Goal: Information Seeking & Learning: Learn about a topic

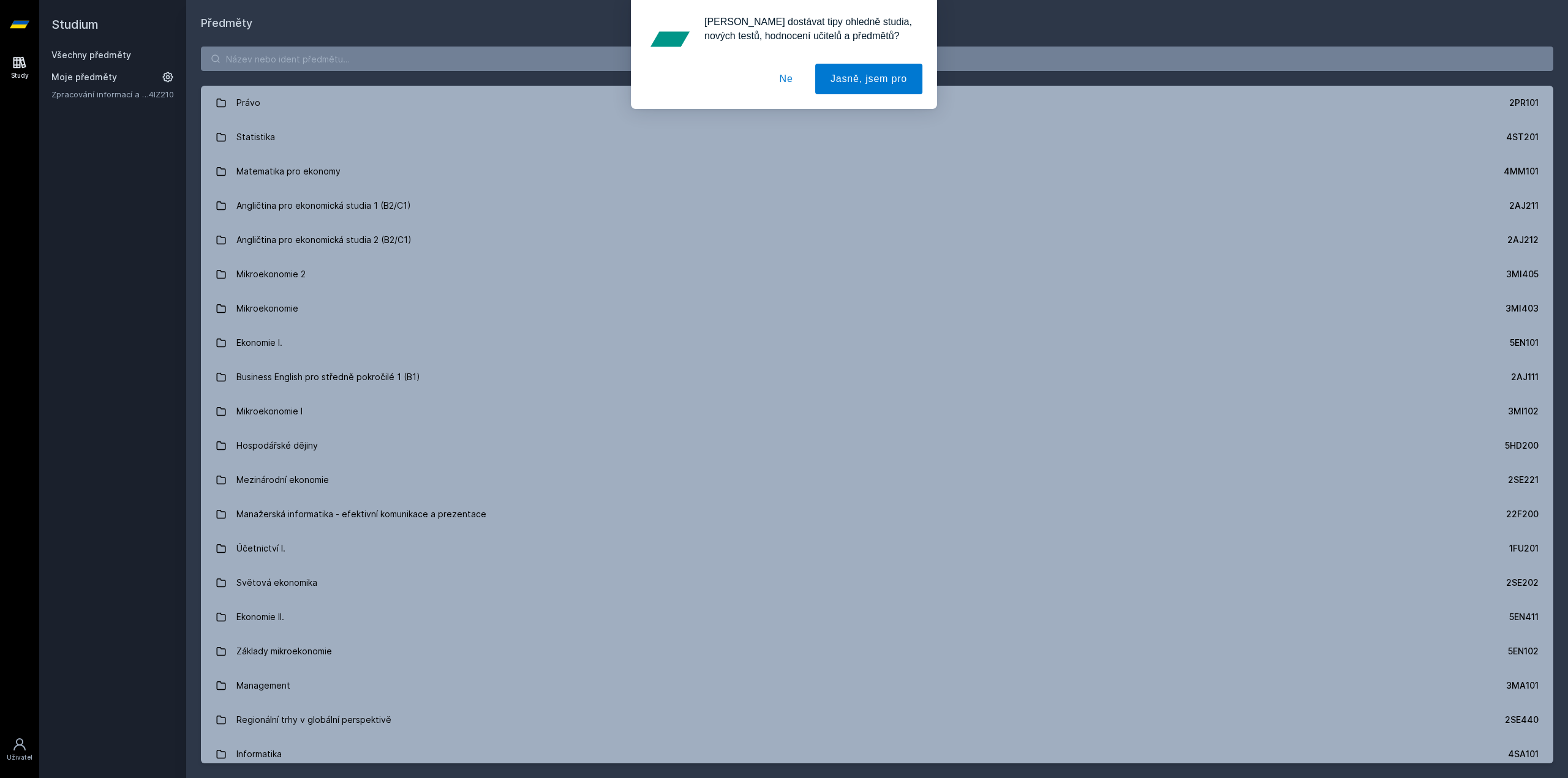
click at [795, 74] on button "Ne" at bounding box center [786, 79] width 44 height 31
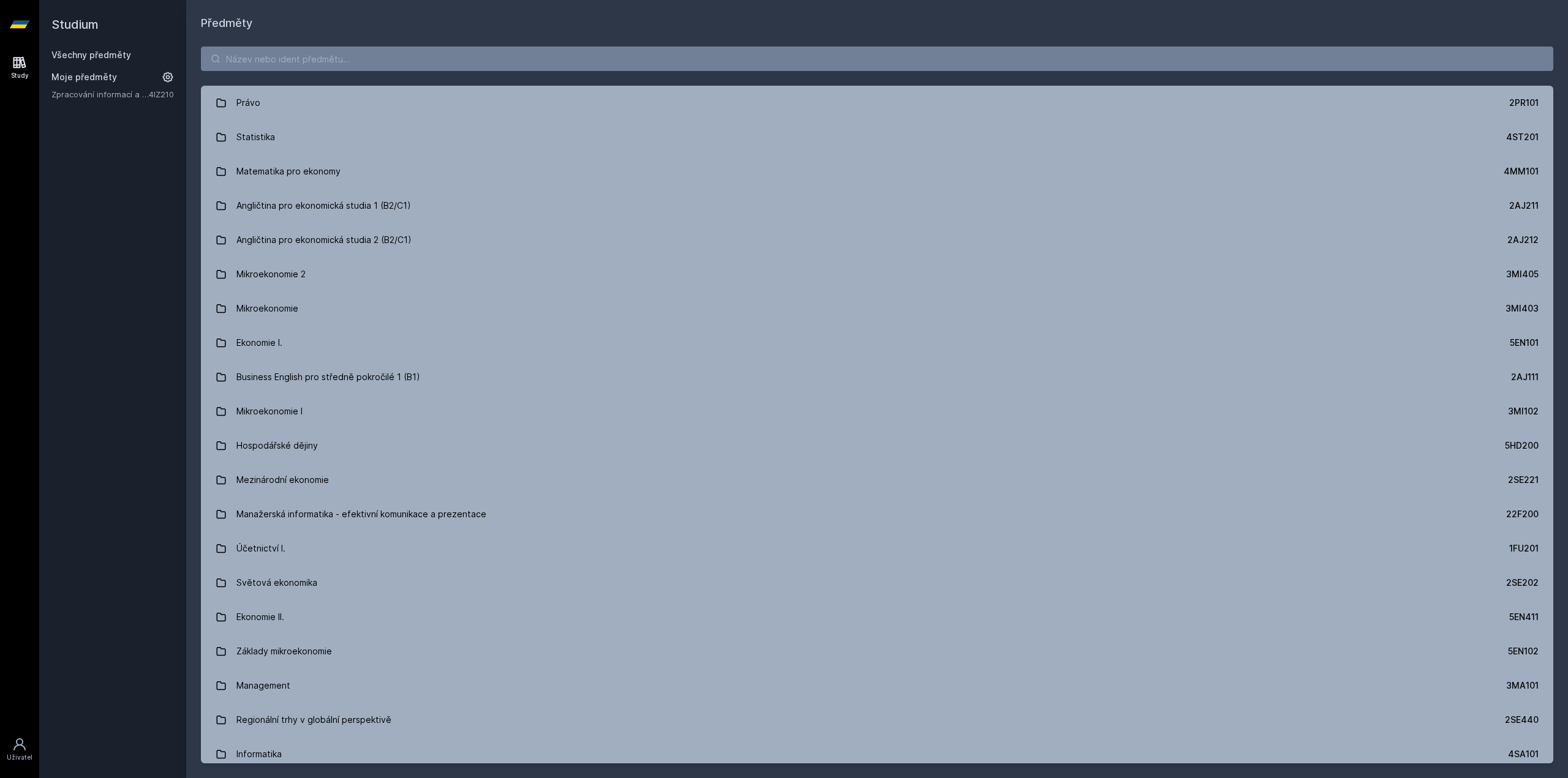
click at [40, 463] on div "Studium Všechny předměty Moje předměty Zpracování informací a znalostí 4IZ210" at bounding box center [113, 389] width 147 height 778
click at [38, 433] on div "Study [GEOGRAPHIC_DATA]" at bounding box center [20, 414] width 40 height 729
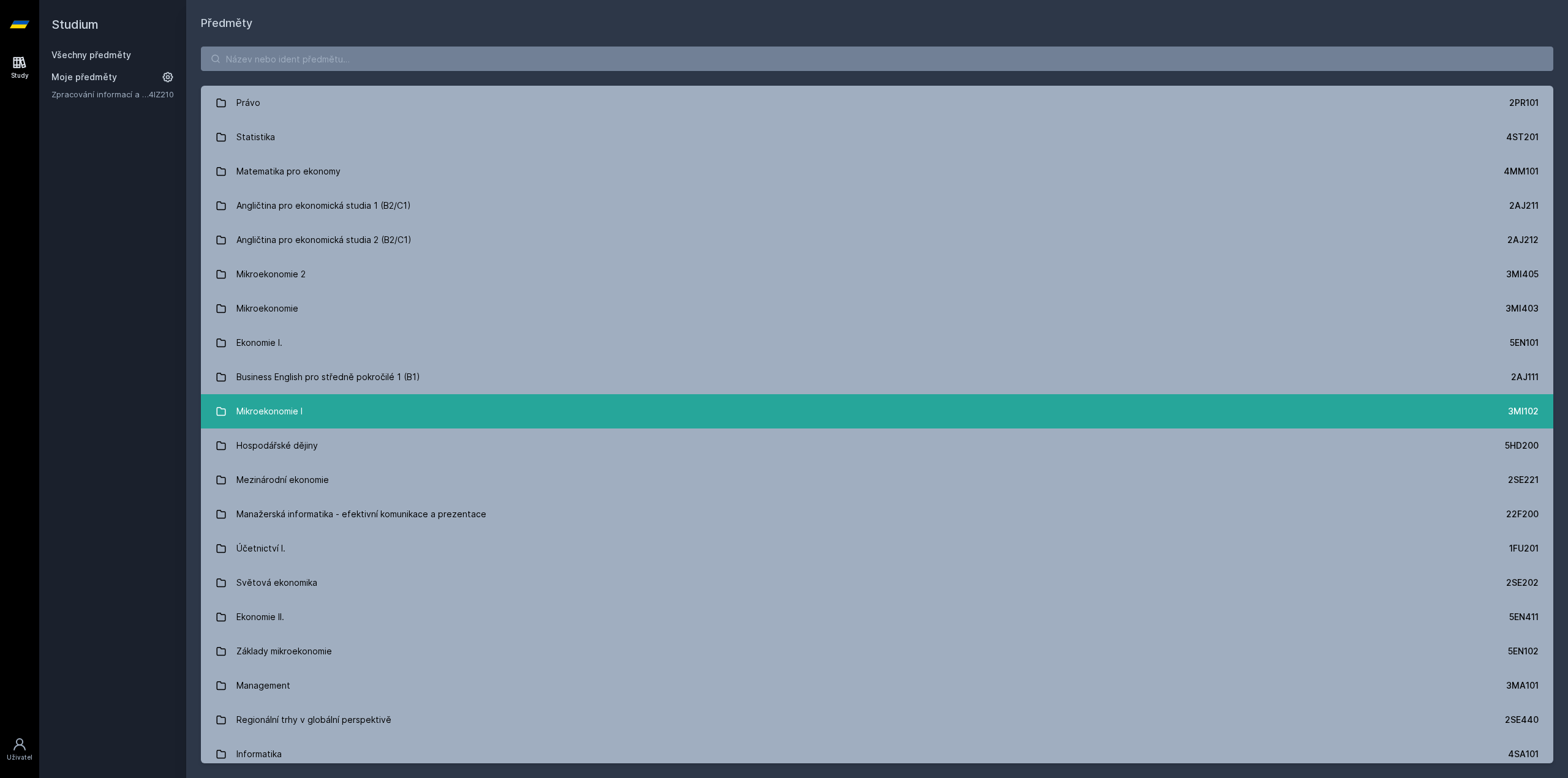
scroll to position [61, 0]
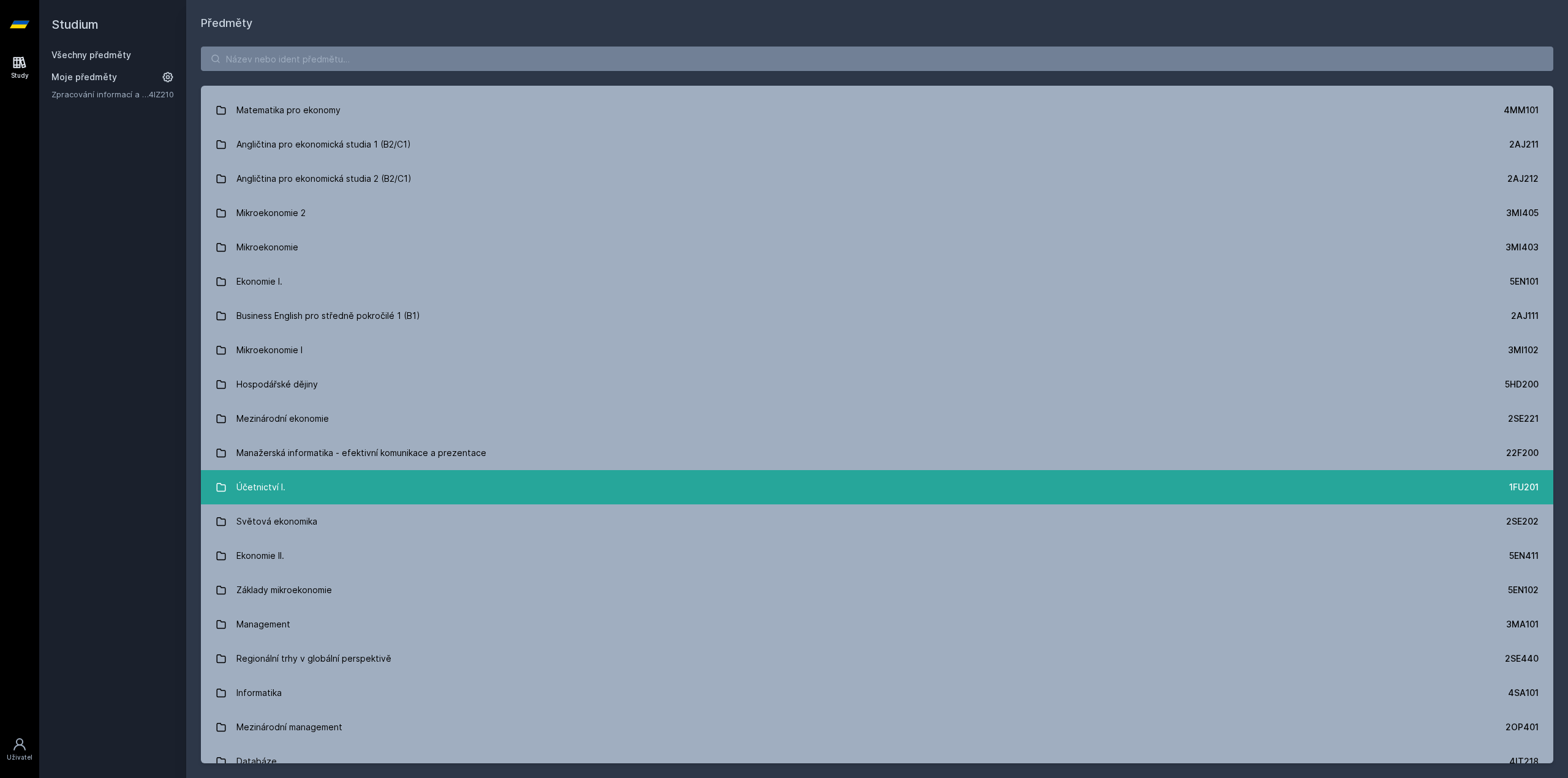
click at [393, 489] on link "Účetnictví I. 1FU201" at bounding box center [877, 487] width 1353 height 34
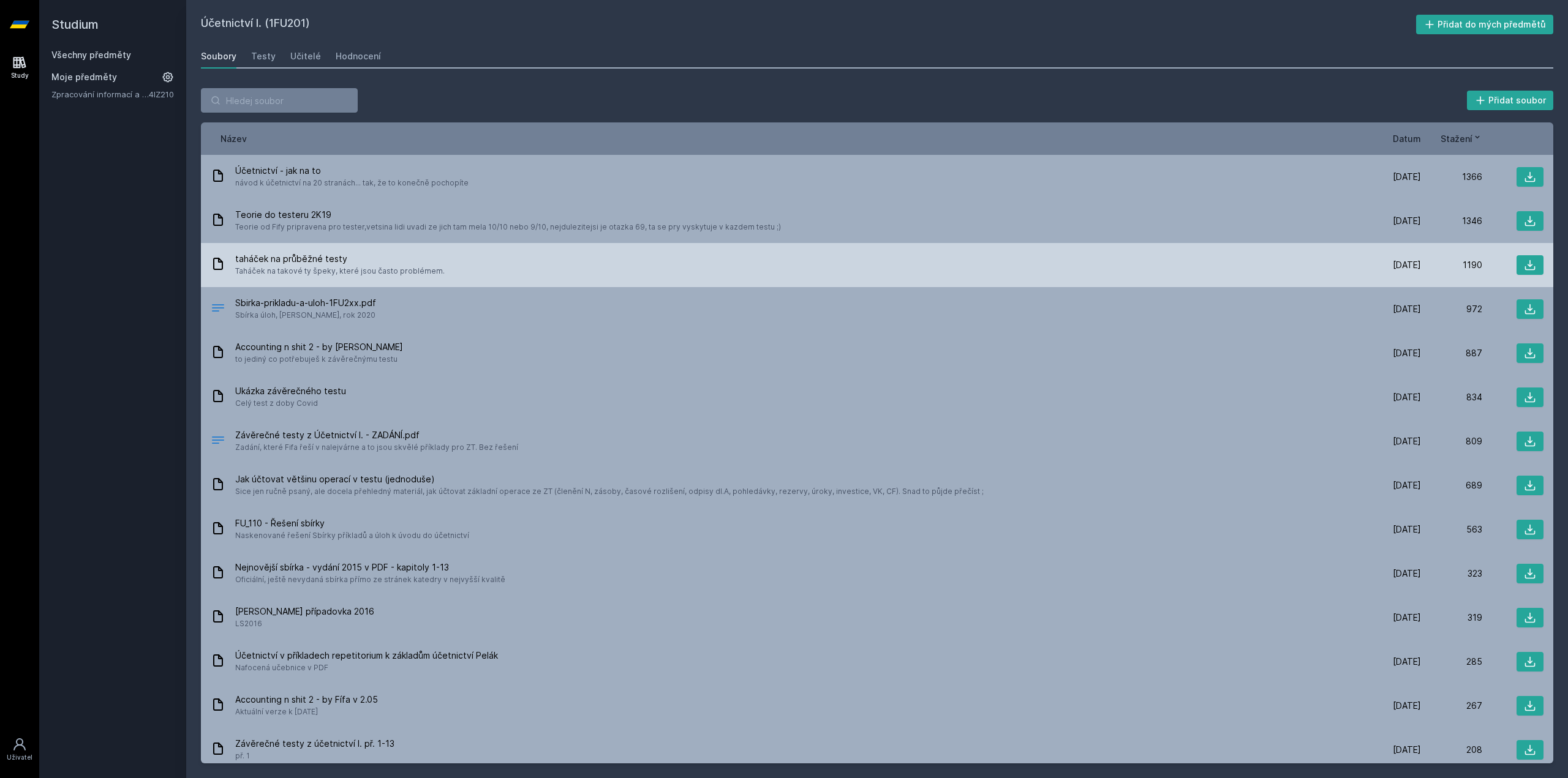
click at [390, 246] on div "taháček na průběžné testy Taháček na takové ty špeky, které jsou často probléme…" at bounding box center [877, 265] width 1353 height 44
click at [1508, 273] on div at bounding box center [1513, 265] width 61 height 20
click at [1525, 263] on icon at bounding box center [1530, 265] width 12 height 12
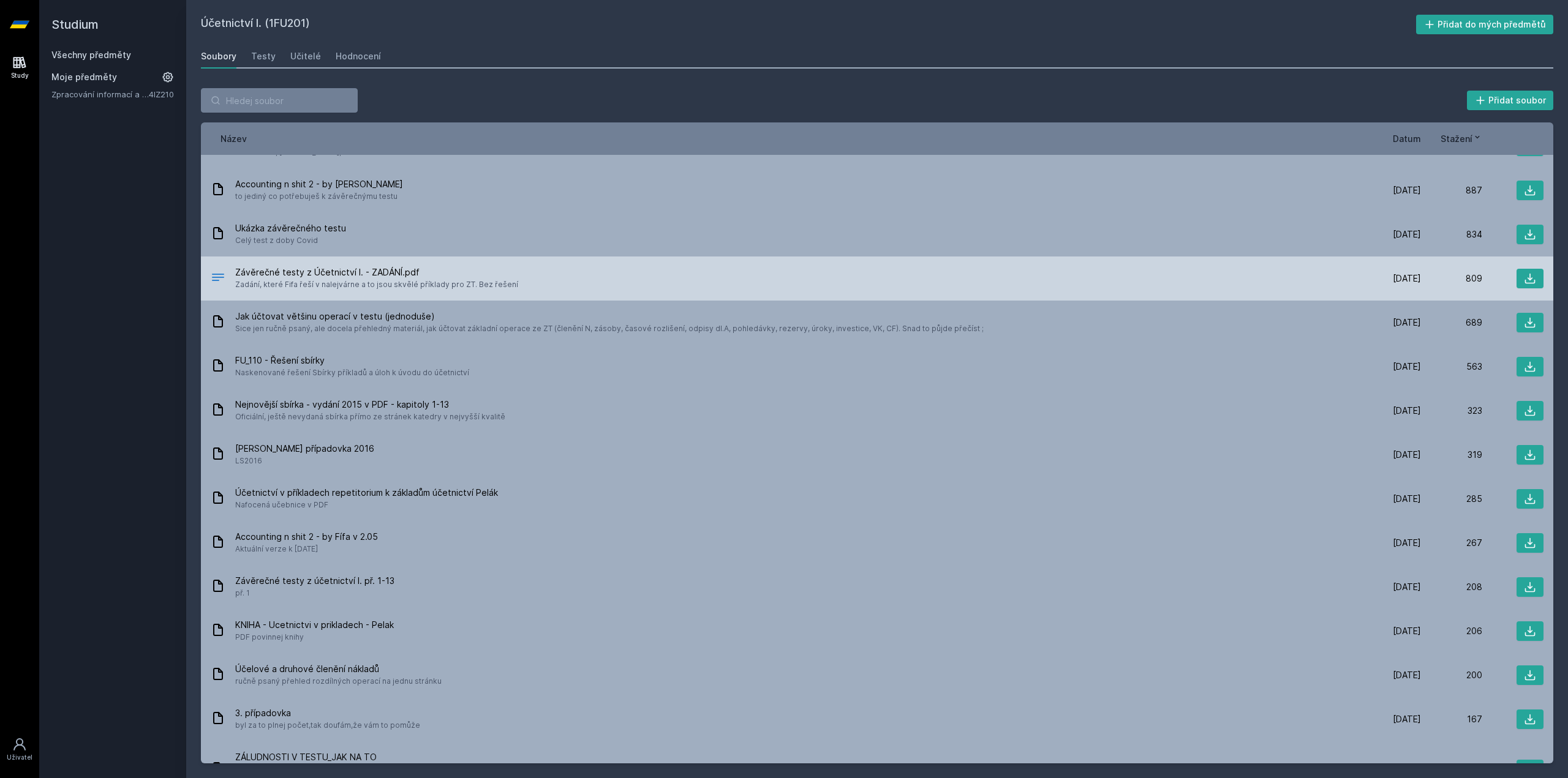
scroll to position [184, 0]
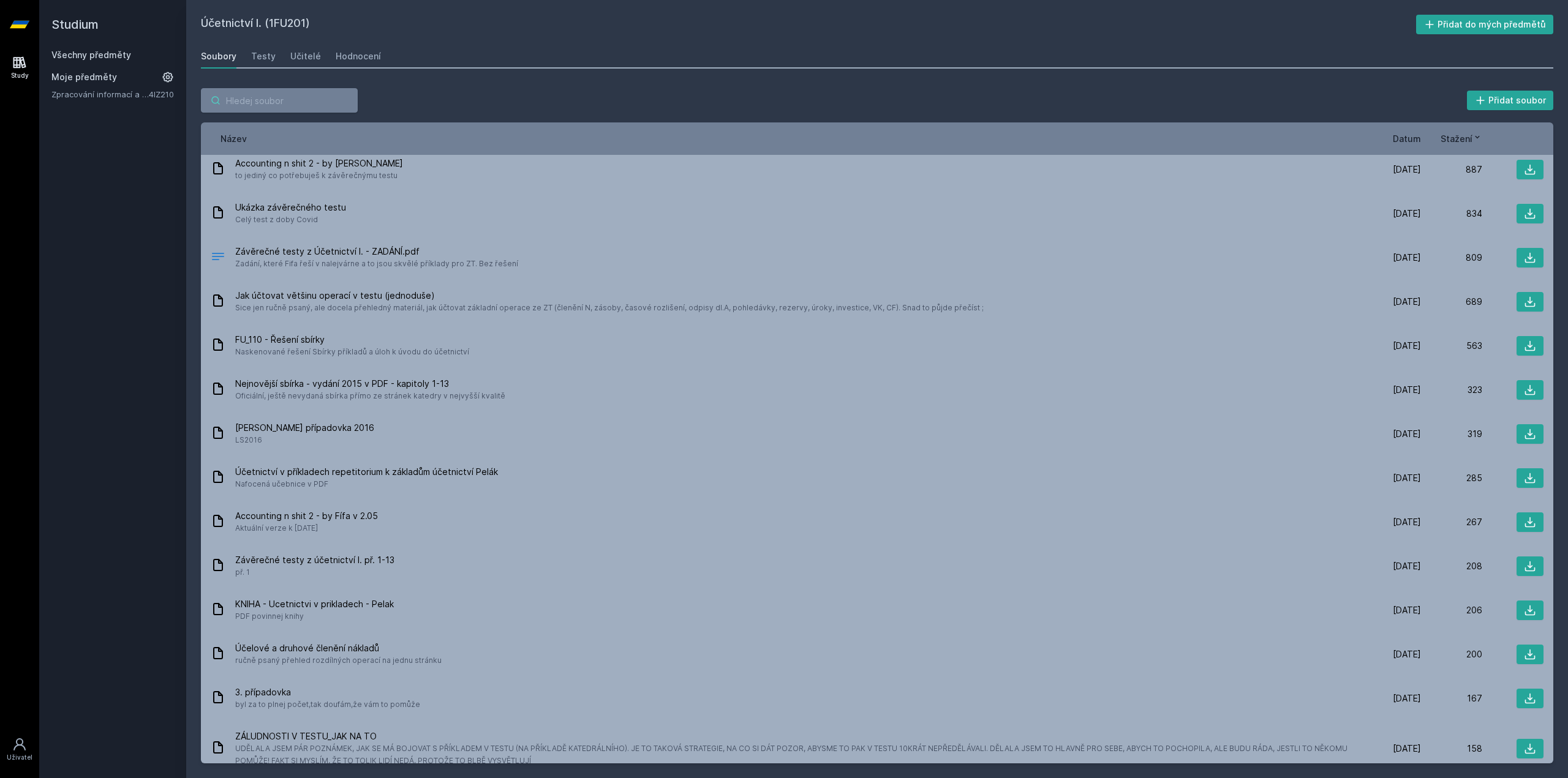
click at [314, 98] on input "search" at bounding box center [280, 101] width 157 height 24
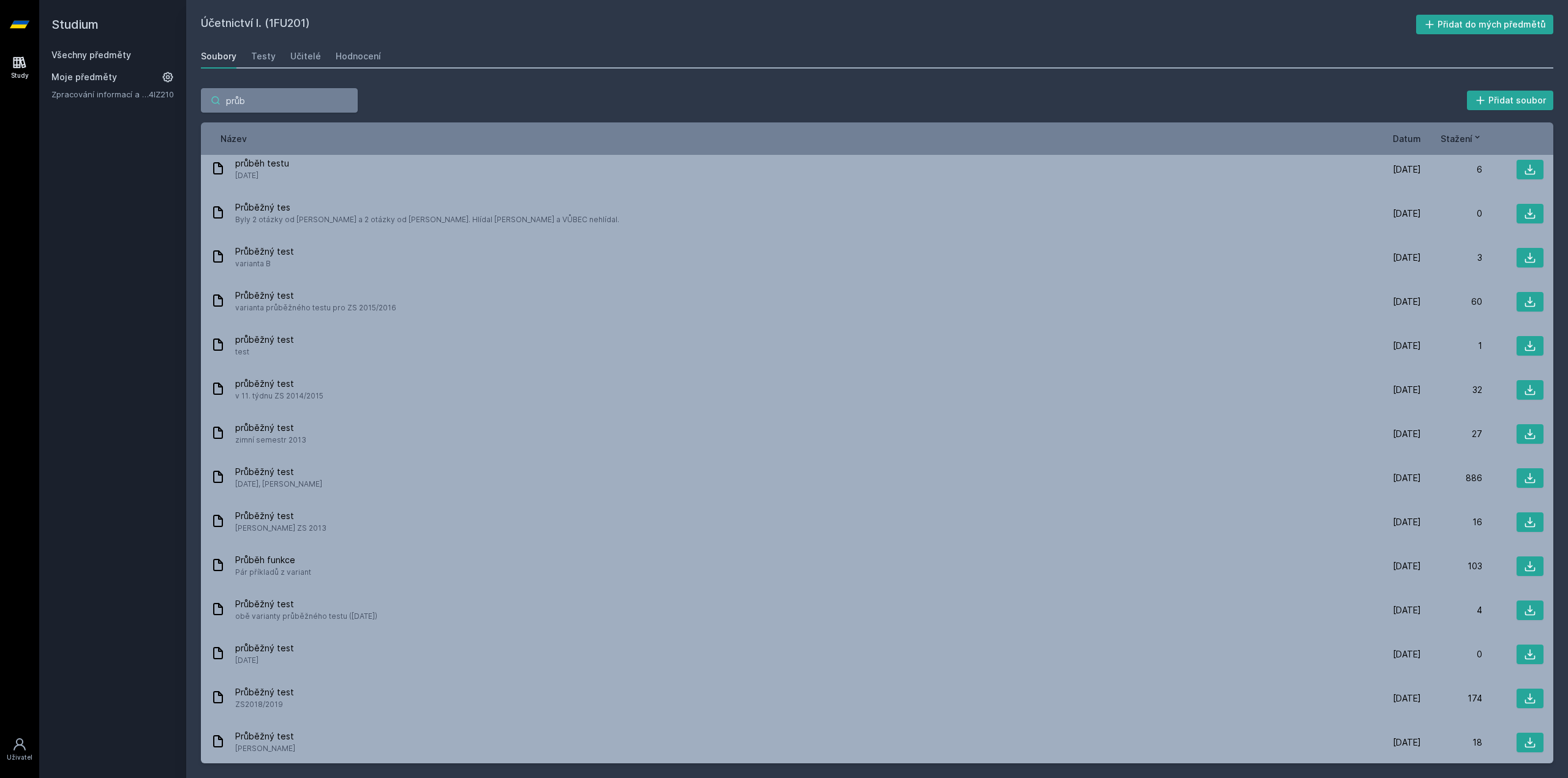
click at [286, 95] on input "průb" at bounding box center [280, 101] width 157 height 24
type input "průb"
click at [772, 40] on div "Účetnictví I. (1FU201) Přidat do mých předmětů [GEOGRAPHIC_DATA] Testy Učitelé …" at bounding box center [877, 389] width 1353 height 749
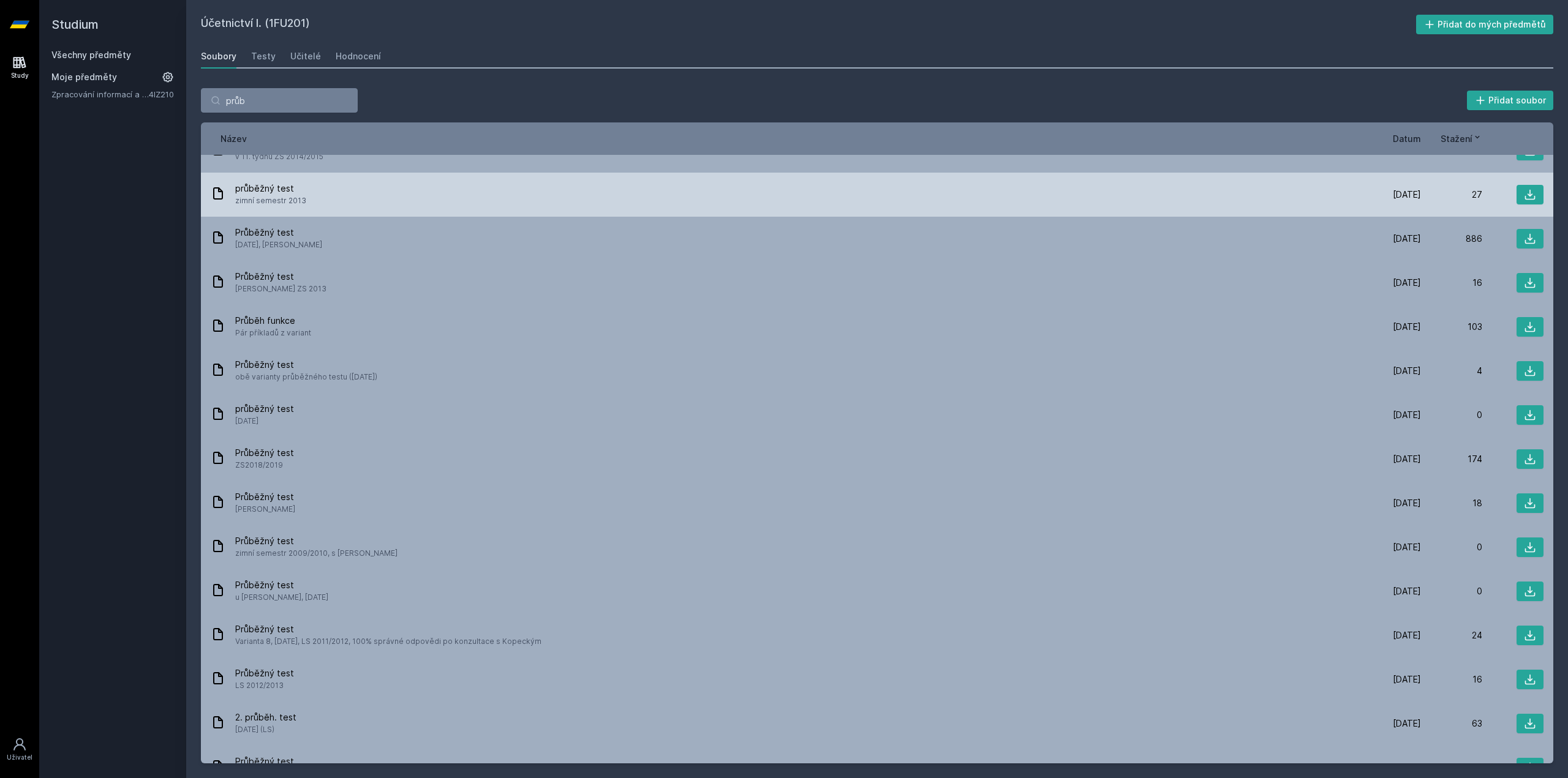
scroll to position [429, 0]
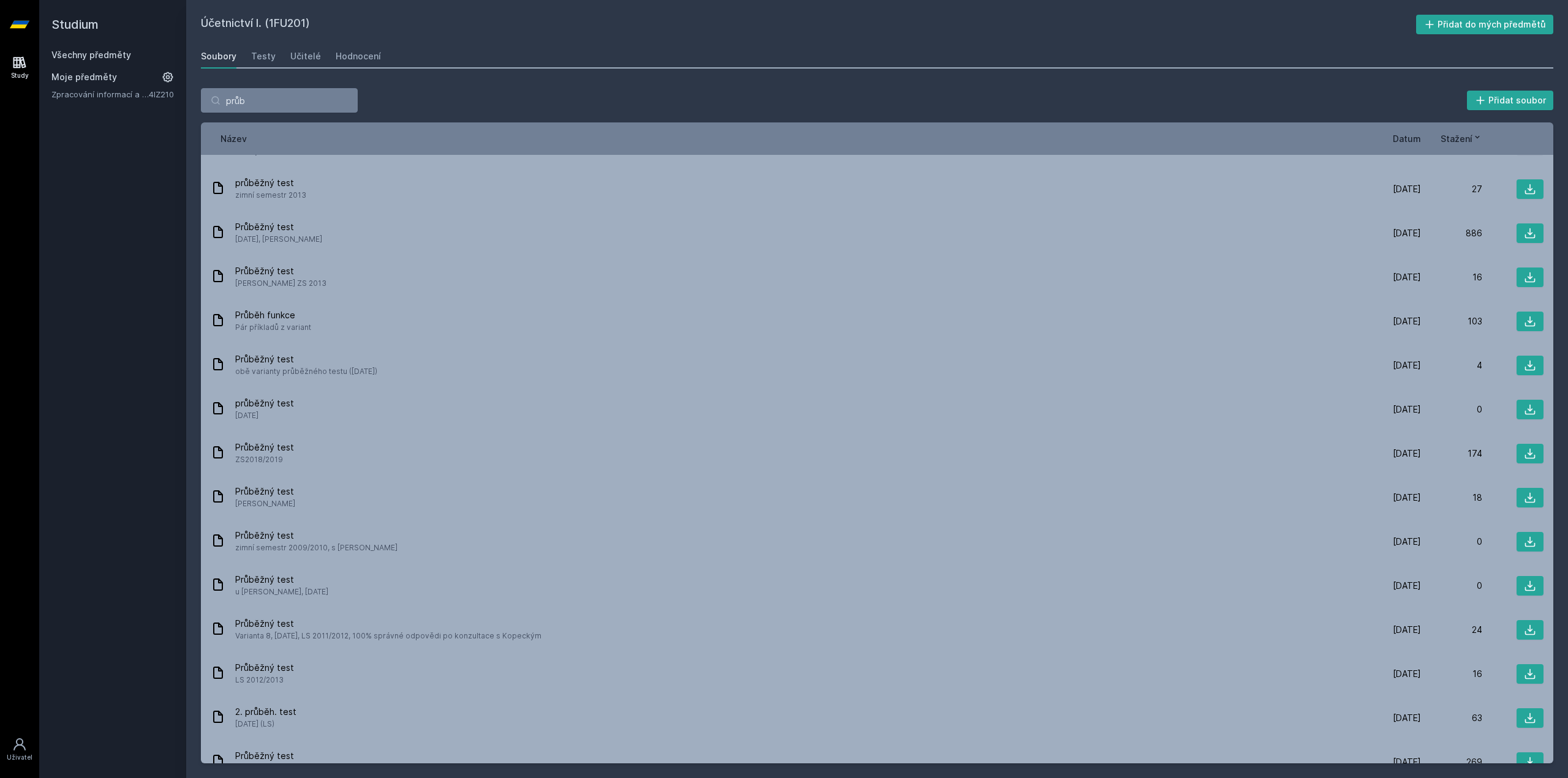
click at [93, 396] on div "Studium Všechny předměty Moje předměty Zpracování informací a znalostí 4IZ210" at bounding box center [113, 389] width 147 height 778
